Goal: Information Seeking & Learning: Find specific fact

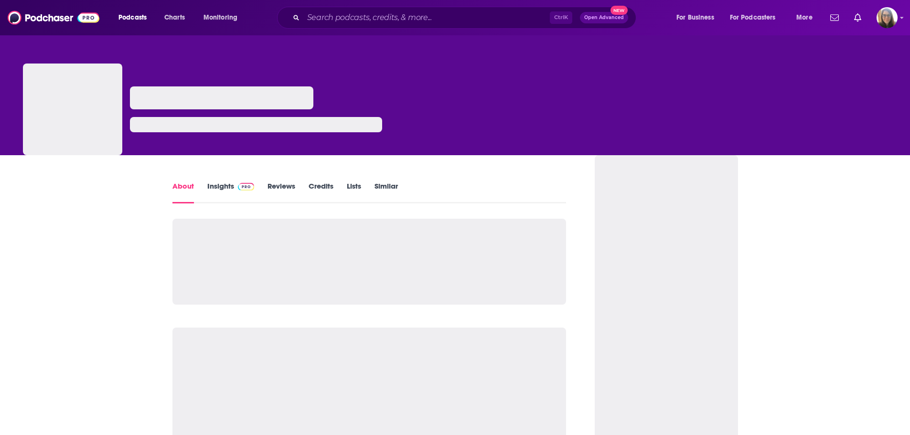
click at [459, 10] on div "Ctrl K Open Advanced New" at bounding box center [456, 18] width 359 height 22
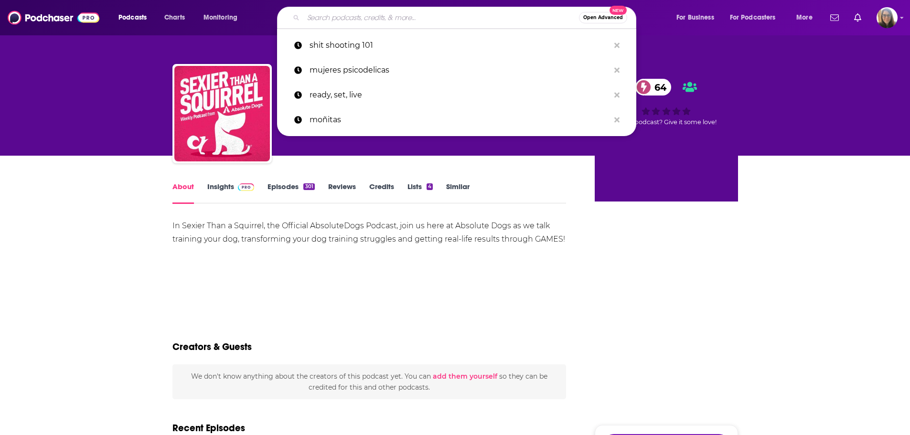
click at [457, 19] on input "Search podcasts, credits, & more..." at bounding box center [441, 17] width 276 height 15
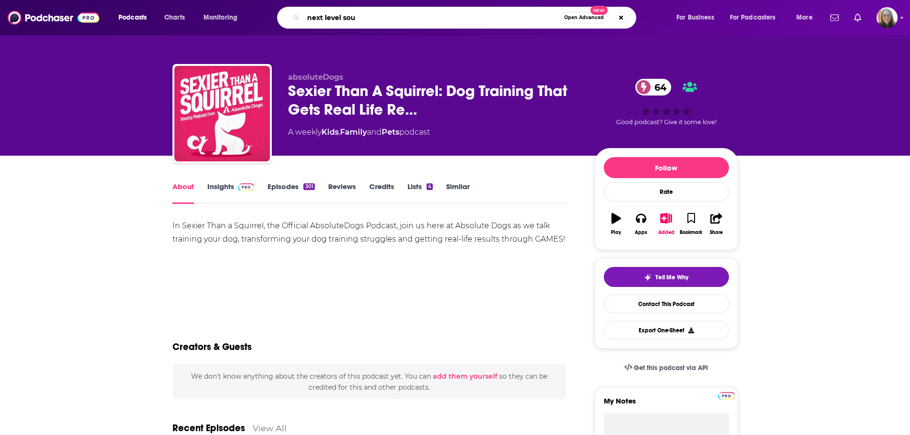
type input "next level soul"
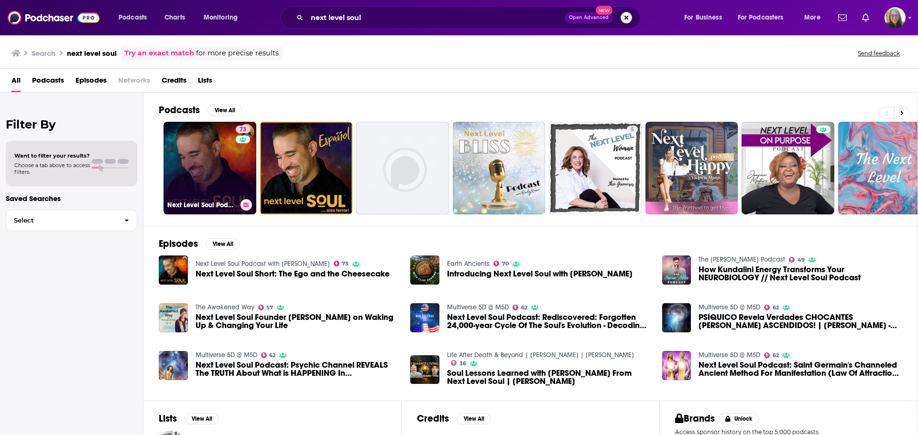
click at [216, 177] on link "73 Next Level Soul Podcast with [PERSON_NAME]" at bounding box center [209, 168] width 93 height 93
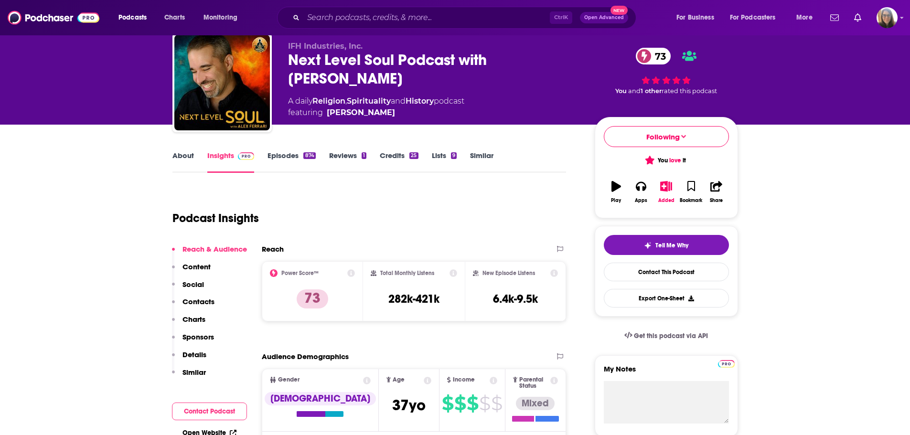
scroll to position [48, 0]
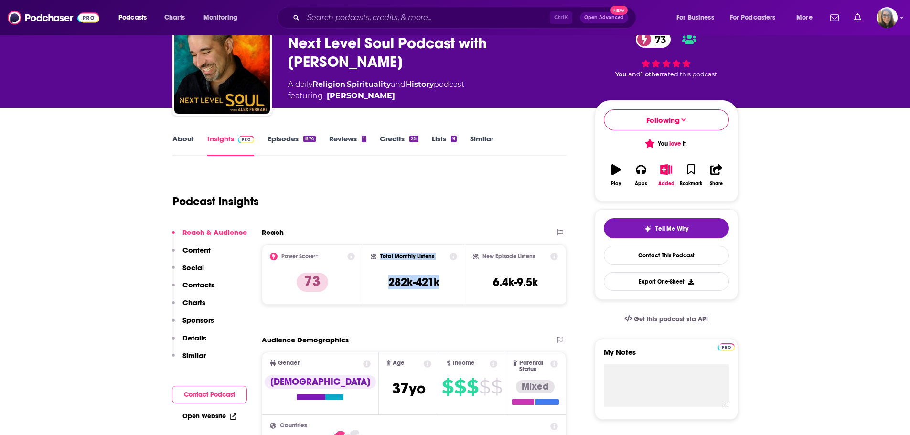
drag, startPoint x: 446, startPoint y: 281, endPoint x: 381, endPoint y: 256, distance: 69.3
click at [381, 256] on div "Total Monthly Listens 282k-421k" at bounding box center [414, 275] width 86 height 44
copy div "Total Monthly Listens 282k-421k"
click at [441, 286] on div "Total Monthly Listens 282k-421k" at bounding box center [414, 275] width 86 height 44
drag, startPoint x: 441, startPoint y: 281, endPoint x: 380, endPoint y: 277, distance: 61.3
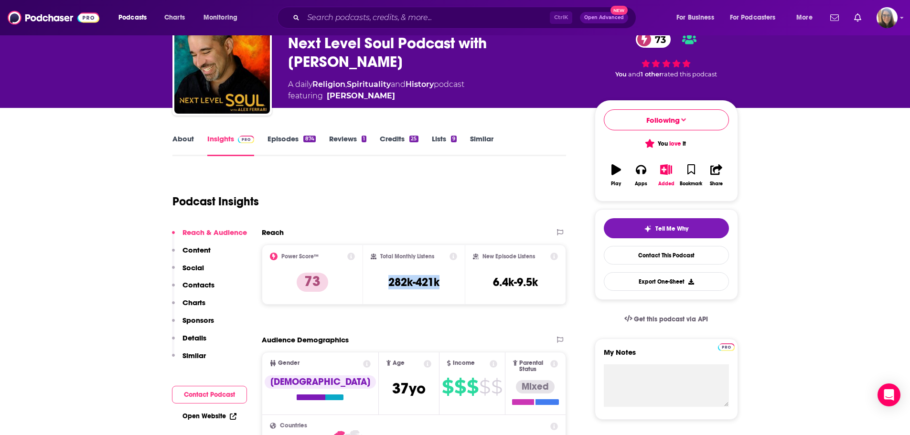
click at [380, 277] on div "Total Monthly Listens 282k-421k" at bounding box center [414, 275] width 86 height 44
copy h3 "282k-421k"
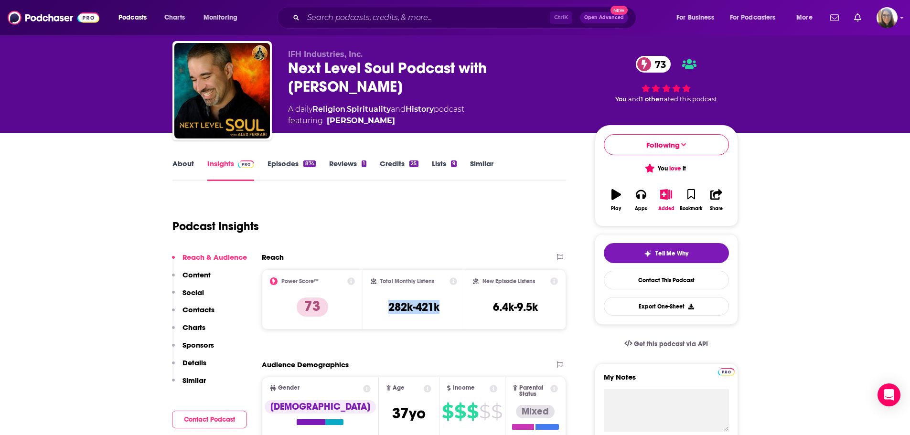
scroll to position [0, 0]
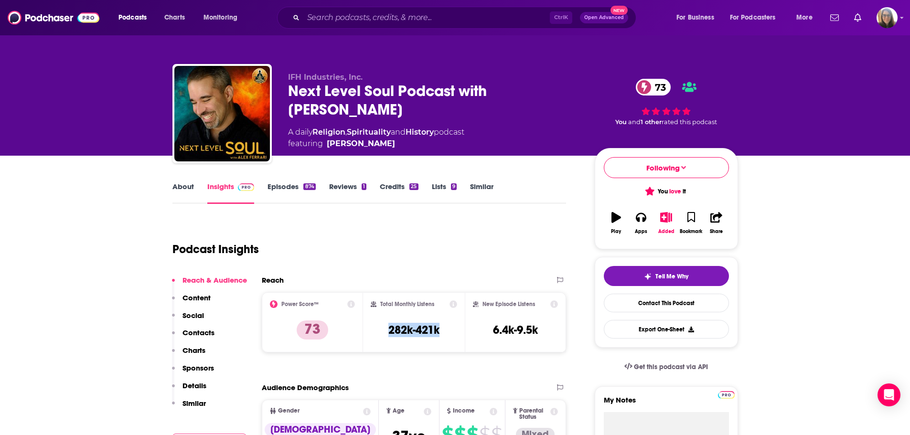
drag, startPoint x: 379, startPoint y: 126, endPoint x: 400, endPoint y: 122, distance: 21.8
click at [378, 138] on span "featuring [PERSON_NAME]" at bounding box center [376, 143] width 176 height 11
click at [493, 88] on div "Next Level Soul Podcast with [PERSON_NAME] 73" at bounding box center [434, 100] width 292 height 37
drag, startPoint x: 493, startPoint y: 88, endPoint x: 560, endPoint y: 92, distance: 67.5
click at [560, 92] on div "Next Level Soul Podcast with [PERSON_NAME] 73" at bounding box center [434, 100] width 292 height 37
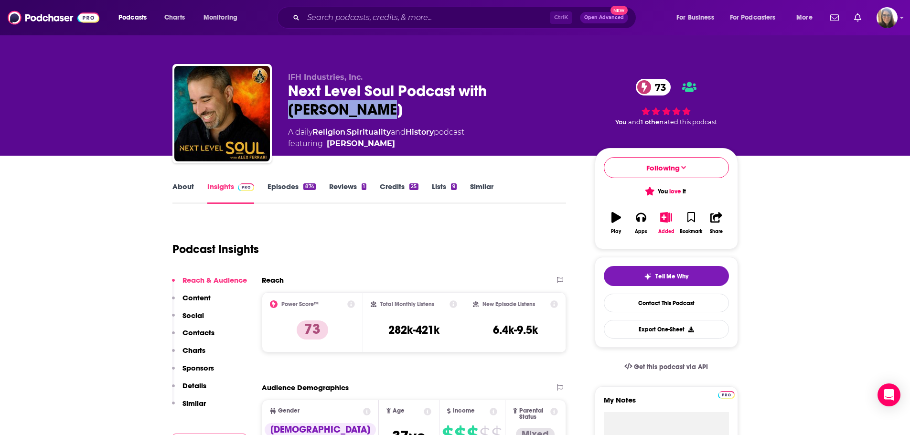
copy h2 "[PERSON_NAME]"
